Goal: Task Accomplishment & Management: Manage account settings

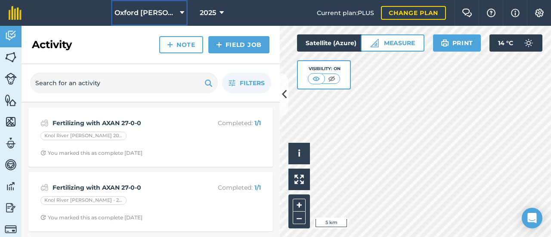
click at [143, 17] on span "Oxford [PERSON_NAME] Farm" at bounding box center [146, 13] width 62 height 10
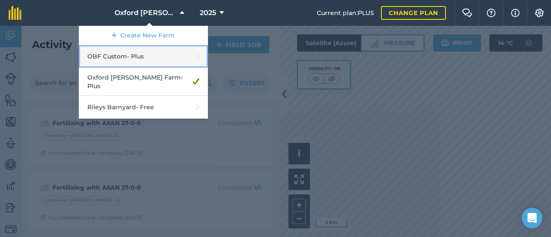
click at [139, 48] on link "OBF Custom - Plus" at bounding box center [143, 56] width 129 height 23
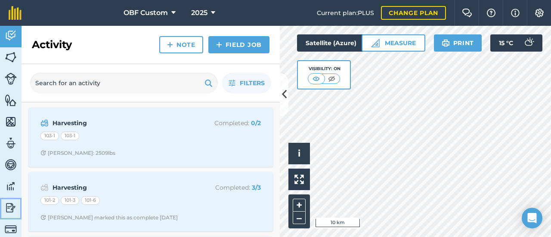
click at [8, 207] on img at bounding box center [11, 208] width 12 height 13
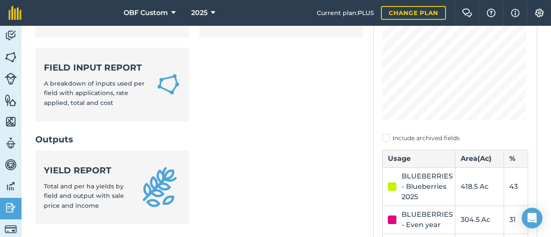
scroll to position [172, 0]
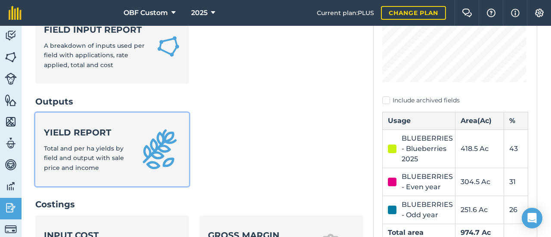
click at [125, 127] on strong "Yield report" at bounding box center [86, 133] width 85 height 12
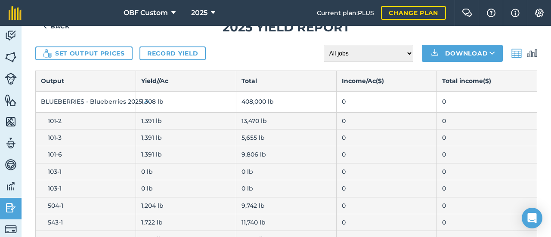
scroll to position [43, 0]
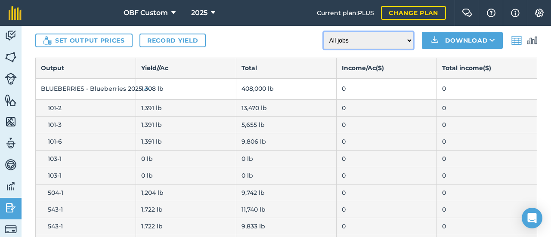
click at [339, 37] on select "All jobs Incomplete jobs Complete jobs" at bounding box center [369, 40] width 90 height 17
select select "done"
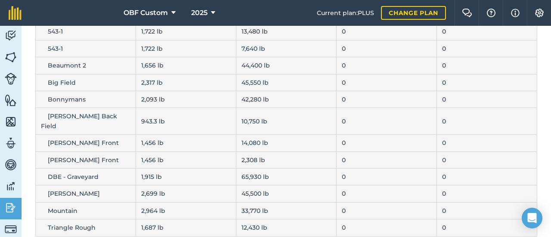
scroll to position [0, 0]
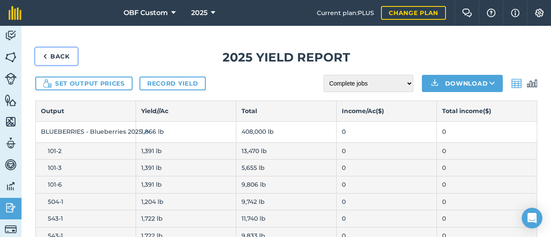
click at [64, 56] on link "Back" at bounding box center [56, 56] width 42 height 17
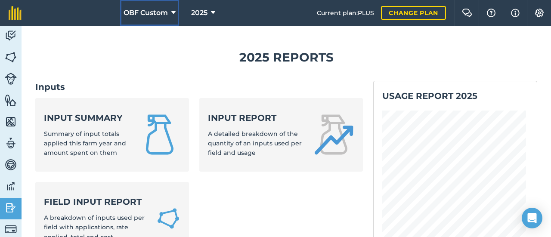
click at [160, 3] on button "OBF Custom" at bounding box center [149, 13] width 59 height 26
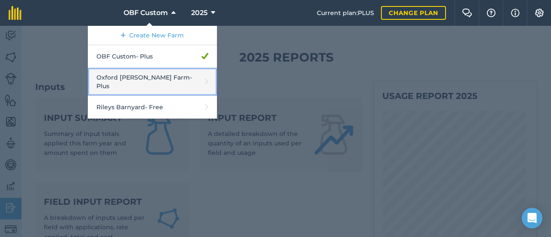
click at [156, 74] on link "Oxford [PERSON_NAME] Farm - Plus" at bounding box center [152, 82] width 129 height 28
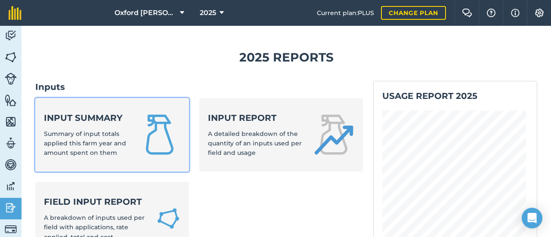
click at [106, 149] on span "Summary of input totals applied this farm year and amount spent on them" at bounding box center [85, 143] width 82 height 27
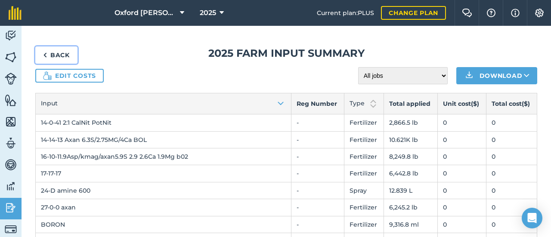
click at [61, 54] on link "Back" at bounding box center [56, 55] width 42 height 17
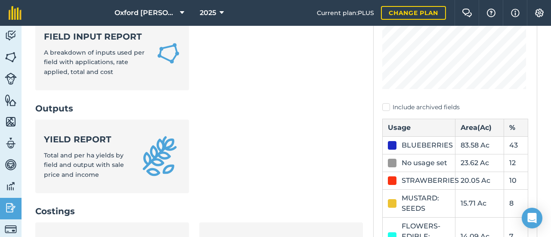
scroll to position [86, 0]
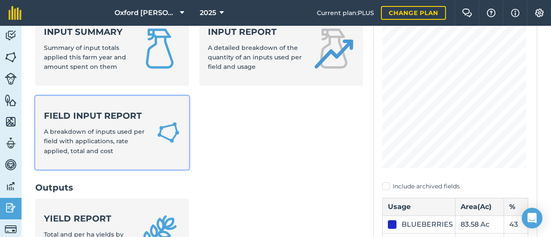
click at [161, 135] on img at bounding box center [168, 133] width 24 height 26
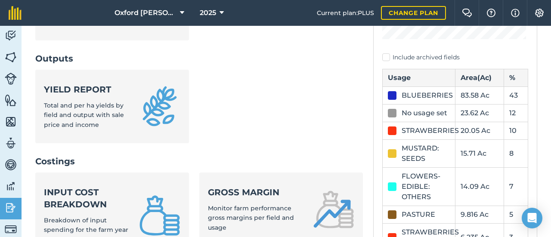
scroll to position [258, 0]
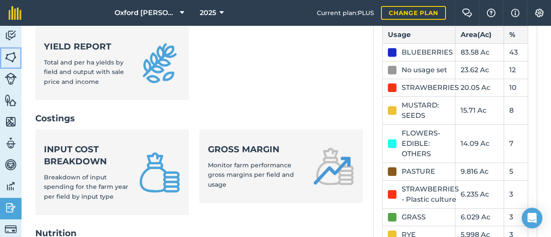
click at [16, 57] on img at bounding box center [11, 57] width 12 height 13
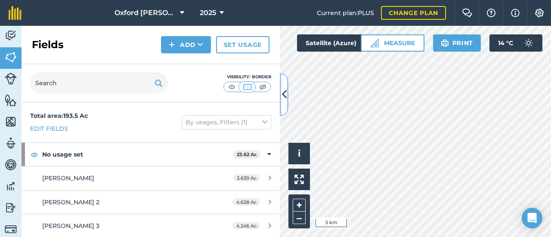
click at [285, 93] on icon at bounding box center [284, 94] width 5 height 15
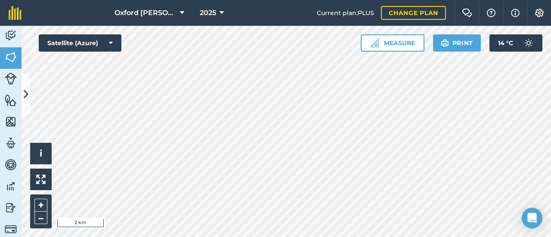
click at [241, 237] on html "Oxford [PERSON_NAME] Farm 2025 Current plan : PLUS Change plan Farm Chat Help I…" at bounding box center [275, 118] width 551 height 237
click at [30, 89] on button at bounding box center [26, 94] width 9 height 43
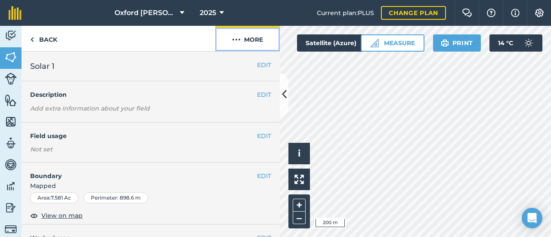
click at [246, 36] on button "More" at bounding box center [247, 38] width 65 height 25
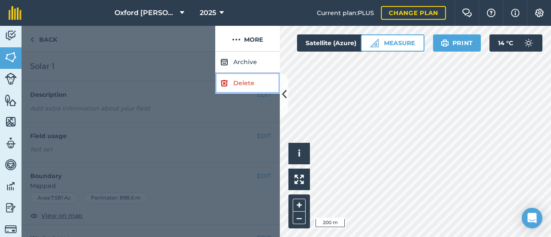
click at [250, 81] on link "Delete" at bounding box center [247, 83] width 65 height 21
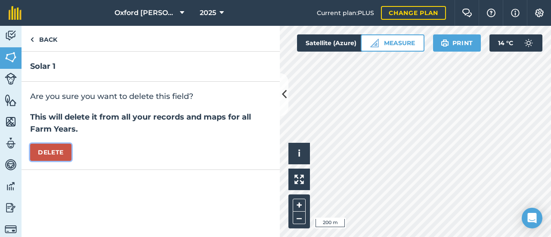
click at [47, 154] on button "Delete" at bounding box center [50, 152] width 41 height 17
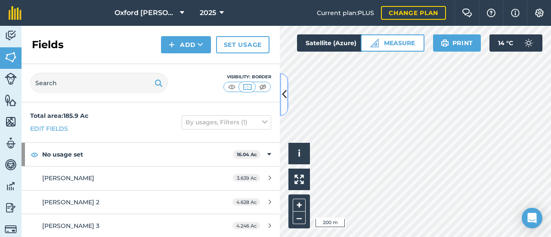
click at [283, 95] on icon at bounding box center [284, 94] width 5 height 15
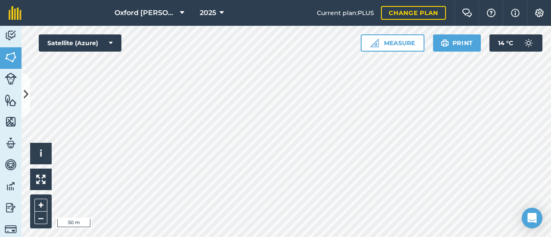
click at [336, 237] on html "Oxford [PERSON_NAME] Farm 2025 Current plan : PLUS Change plan Farm Chat Help I…" at bounding box center [275, 118] width 551 height 237
click at [25, 100] on icon at bounding box center [26, 94] width 5 height 15
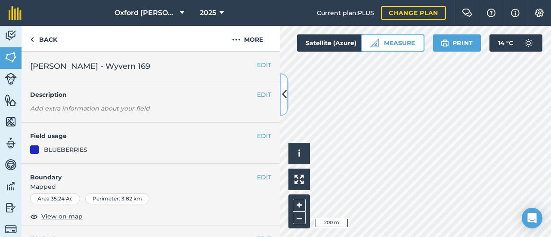
click at [282, 94] on icon at bounding box center [284, 94] width 5 height 15
